Goal: Task Accomplishment & Management: Complete application form

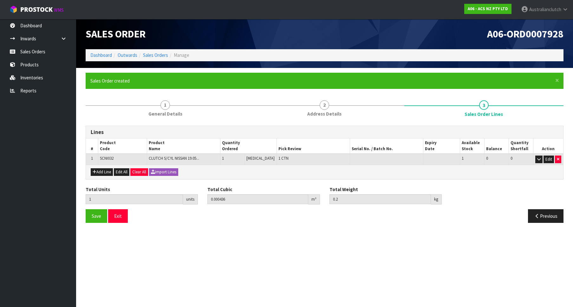
click at [36, 49] on link "Sales Orders" at bounding box center [38, 51] width 76 height 13
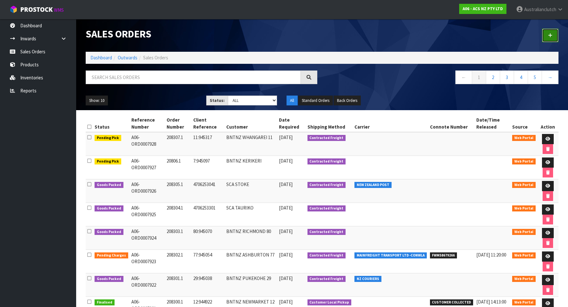
click at [551, 36] on icon at bounding box center [550, 35] width 4 height 5
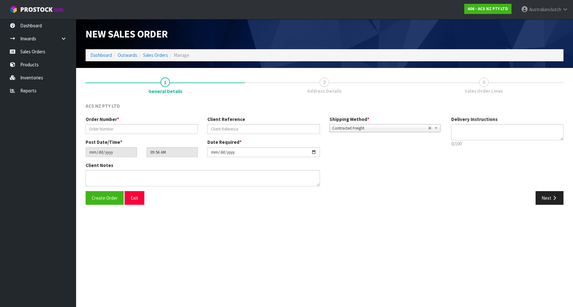
click at [116, 134] on div "Order Number * Client Reference Shipping Method * Pickup Contracted Freight Con…" at bounding box center [264, 127] width 366 height 23
click at [125, 131] on input "text" at bounding box center [142, 129] width 112 height 10
paste input "208308.1"
type input "208308.1"
drag, startPoint x: 235, startPoint y: 133, endPoint x: 231, endPoint y: 130, distance: 5.0
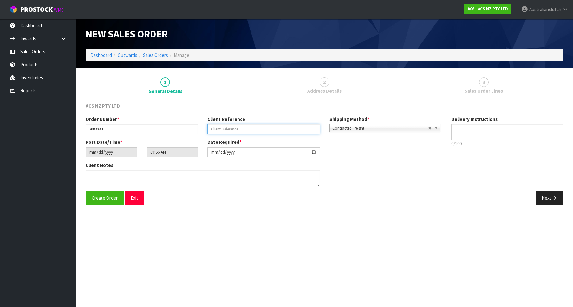
click at [233, 132] on input "text" at bounding box center [263, 129] width 112 height 10
paste input "TG017581"
type input "TG017581"
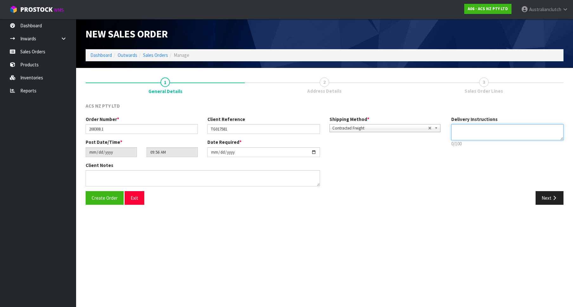
click at [514, 136] on textarea at bounding box center [507, 132] width 112 height 16
type textarea "PLEASE SEND VIA NZC"
click at [552, 194] on button "Next" at bounding box center [550, 198] width 28 height 14
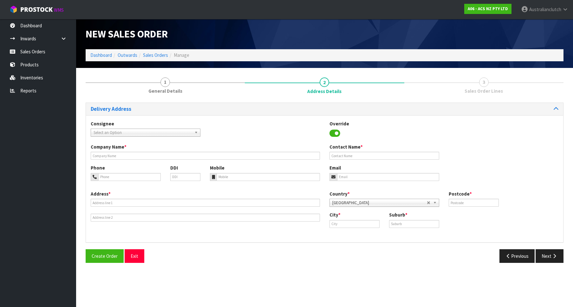
click at [162, 134] on span "Select an Option" at bounding box center [143, 133] width 98 height 8
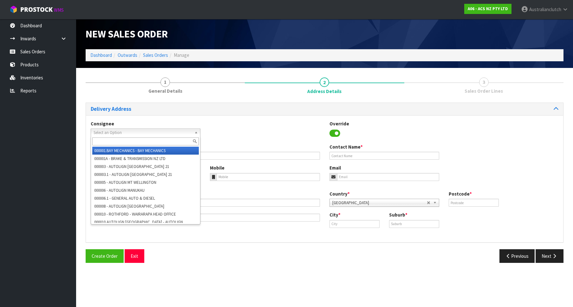
type input "p"
type input "[GEOGRAPHIC_DATA]"
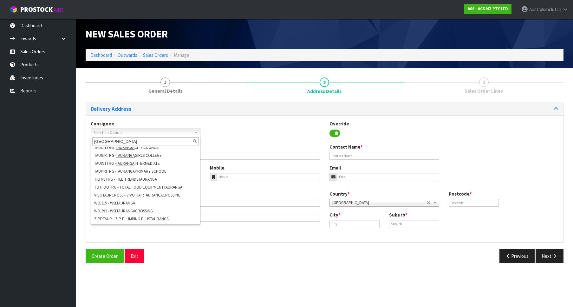
scroll to position [414, 0]
drag, startPoint x: 134, startPoint y: 142, endPoint x: -12, endPoint y: 118, distance: 148.5
click at [92, 137] on input "[GEOGRAPHIC_DATA]" at bounding box center [145, 141] width 107 height 8
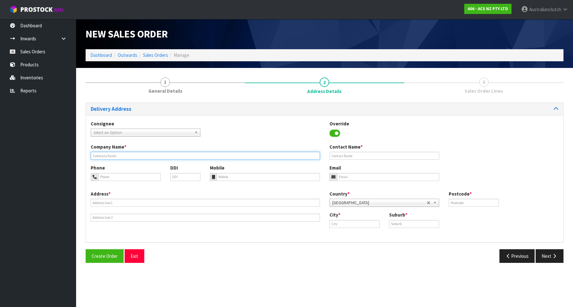
click at [243, 158] on input "text" at bounding box center [205, 156] width 229 height 8
paste input "PARTMASTER NZ (TAURANGA)"
type input "PARTMASTER NZ (TAURANGA)"
drag, startPoint x: 136, startPoint y: 209, endPoint x: 127, endPoint y: 205, distance: 9.4
click at [134, 209] on div "Address *" at bounding box center [205, 205] width 239 height 31
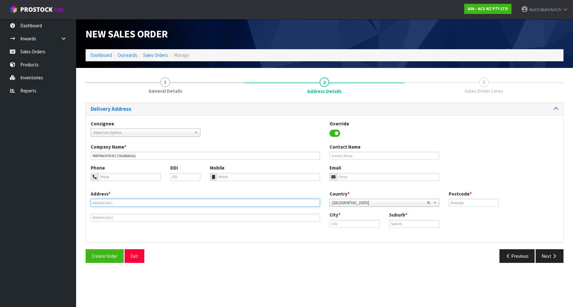
click at [124, 203] on input "text" at bounding box center [205, 202] width 229 height 8
paste input "[STREET_ADDRESS]"
type input "[STREET_ADDRESS]"
click at [370, 220] on input "text" at bounding box center [354, 224] width 50 height 8
paste input "TAURANGA"
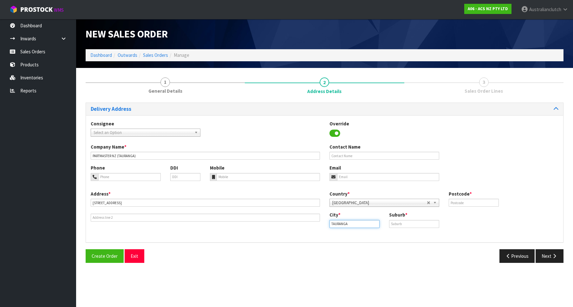
type input "TAURANGA"
click at [399, 229] on div "City * [GEOGRAPHIC_DATA] Suburb *" at bounding box center [444, 221] width 239 height 21
click at [400, 224] on input "text" at bounding box center [414, 224] width 50 height 8
paste input "TAURANGA"
type input "TAURANGA"
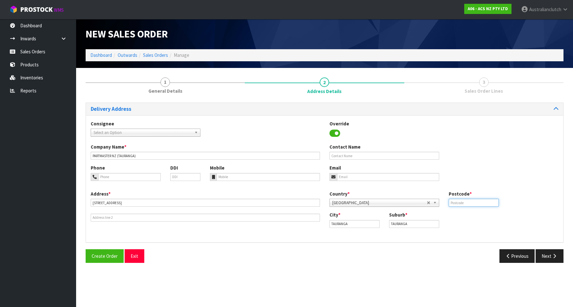
drag, startPoint x: 475, startPoint y: 200, endPoint x: 479, endPoint y: 202, distance: 5.0
click at [473, 200] on input "text" at bounding box center [474, 202] width 50 height 8
paste input "3110"
type input "3110"
click at [552, 252] on button "Next" at bounding box center [550, 256] width 28 height 14
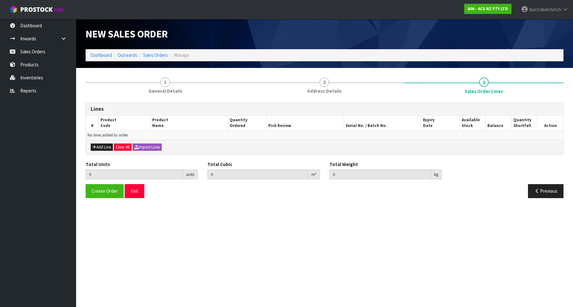
click at [106, 143] on div "Add Line Clear All Import Lines" at bounding box center [324, 147] width 477 height 14
click at [99, 147] on button "Add Line" at bounding box center [102, 147] width 22 height 8
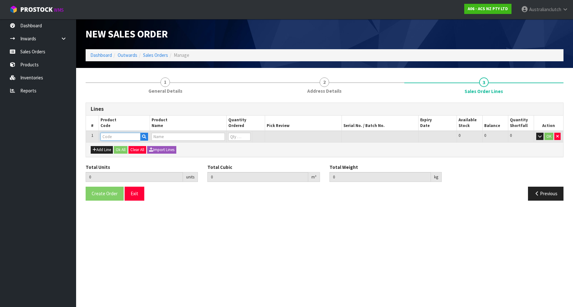
click at [121, 137] on input "text" at bounding box center [121, 137] width 40 height 8
paste input "SCBM007"
type input "SCBM007"
type input "0.000000"
type input "0.000"
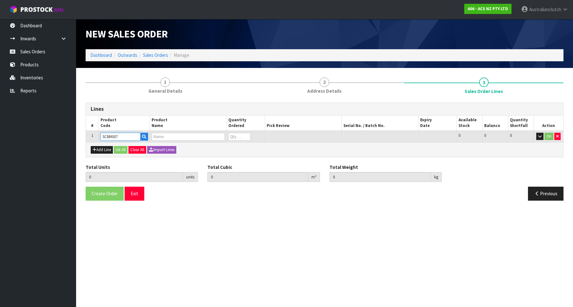
type input "CLUTCH S/CYL BMW 20.64MM (13/16")"
type input "0"
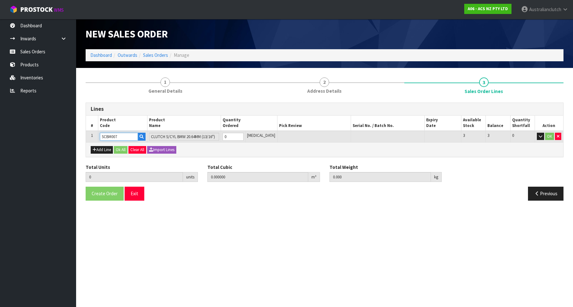
type input "1"
type input "0.002981"
type input "0.25"
type input "1"
click at [244, 136] on input "1" at bounding box center [233, 137] width 21 height 8
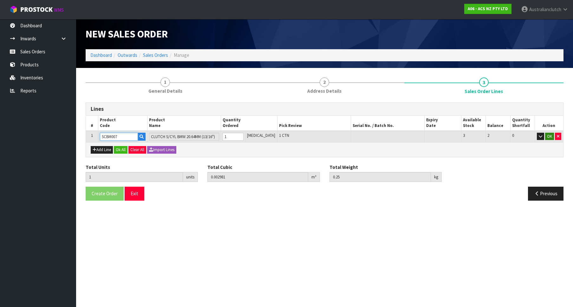
type input "SCBM007"
drag, startPoint x: 551, startPoint y: 138, endPoint x: 476, endPoint y: 160, distance: 78.4
click at [550, 138] on button "OK" at bounding box center [549, 137] width 9 height 8
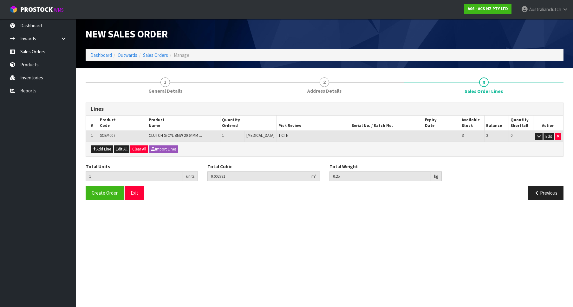
click at [97, 186] on div "Total Units 1 units Total Cubic 0.002981 m³ Total Weight 0.25 kg" at bounding box center [324, 174] width 487 height 23
click at [100, 187] on button "Create Order" at bounding box center [105, 193] width 38 height 14
